Goal: Check status: Check status

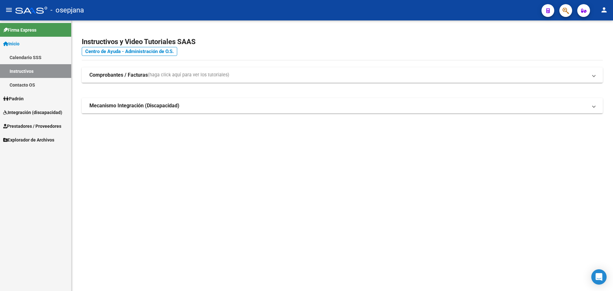
click at [27, 112] on span "Integración (discapacidad)" at bounding box center [32, 112] width 59 height 7
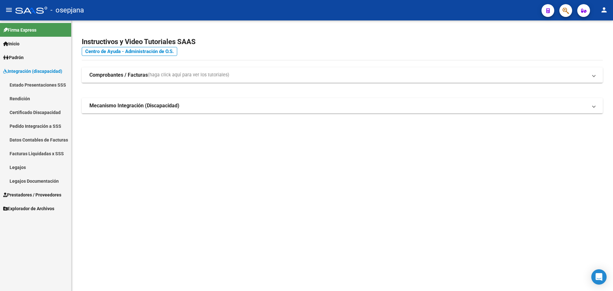
click at [24, 168] on link "Legajos" at bounding box center [35, 167] width 71 height 14
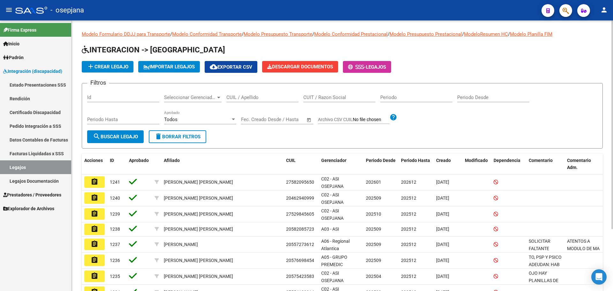
click at [250, 93] on div "CUIL / Apellido" at bounding box center [262, 95] width 72 height 14
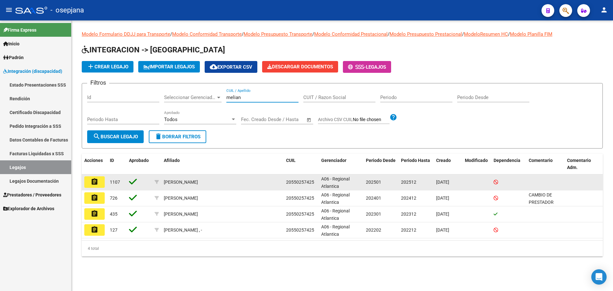
type input "melian"
click at [102, 184] on button "assignment" at bounding box center [94, 181] width 20 height 11
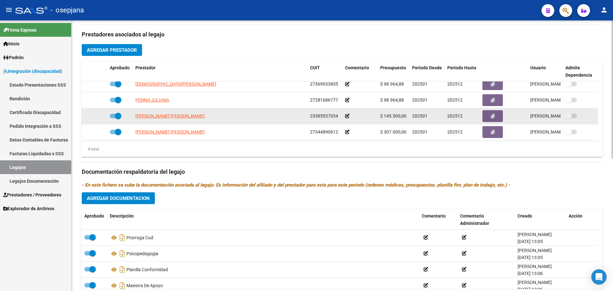
scroll to position [6, 0]
